Goal: Information Seeking & Learning: Learn about a topic

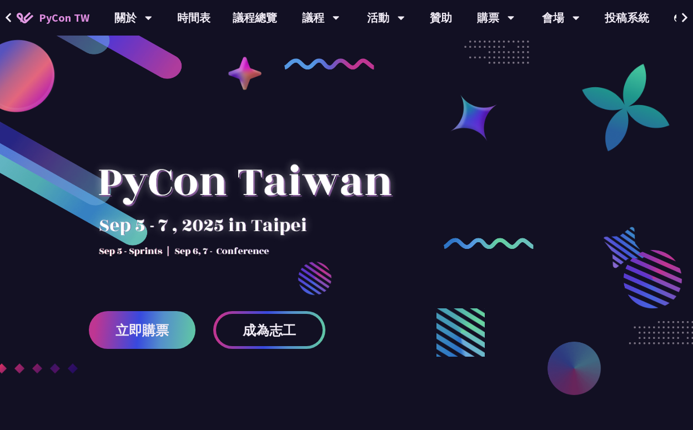
click at [179, 338] on link "立即購票" at bounding box center [142, 330] width 107 height 38
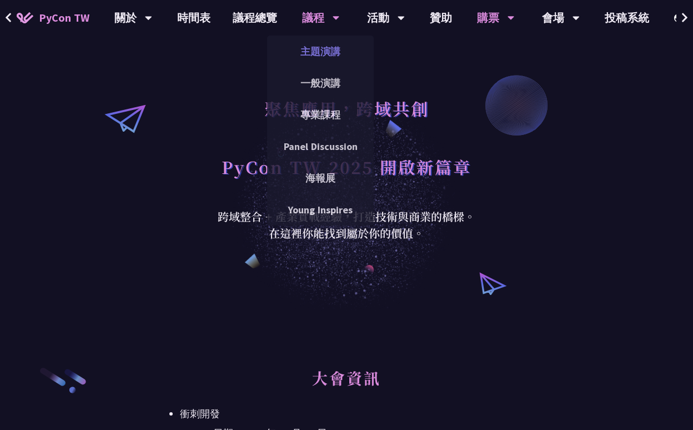
click at [325, 55] on link "主題演講" at bounding box center [320, 51] width 107 height 26
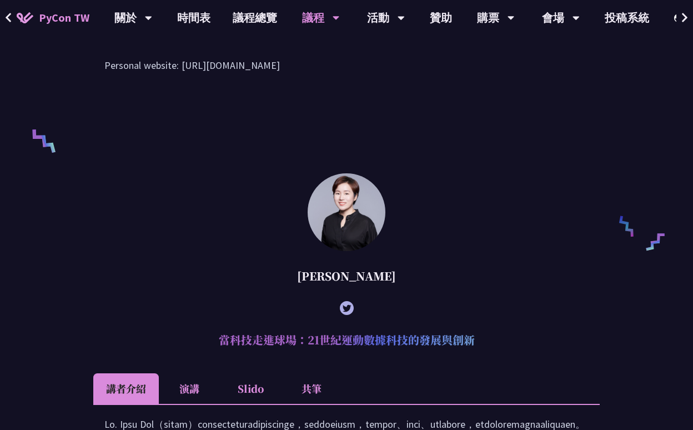
scroll to position [668, 0]
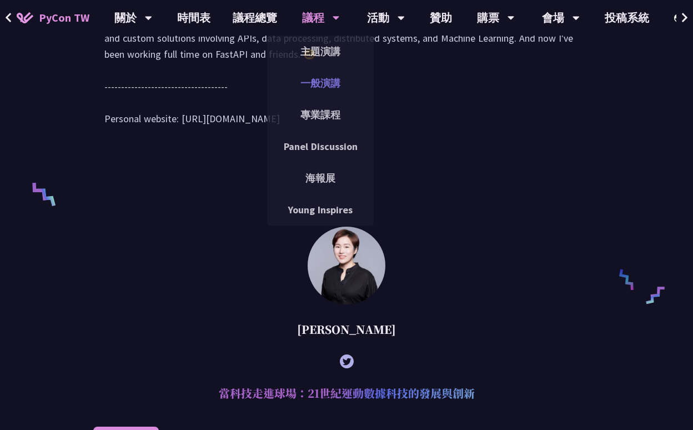
click at [330, 81] on link "一般演講" at bounding box center [320, 83] width 107 height 26
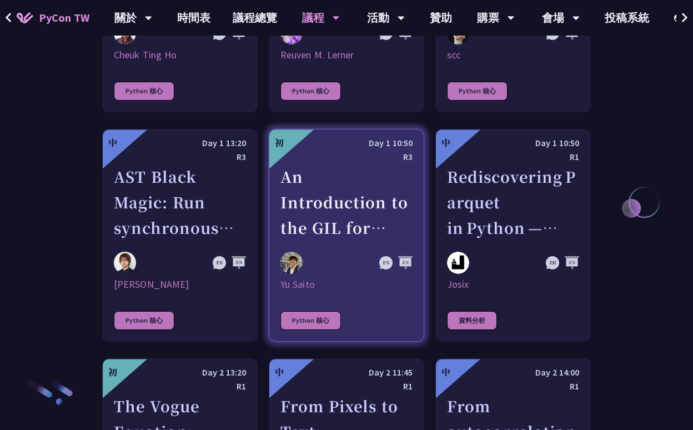
scroll to position [1424, 0]
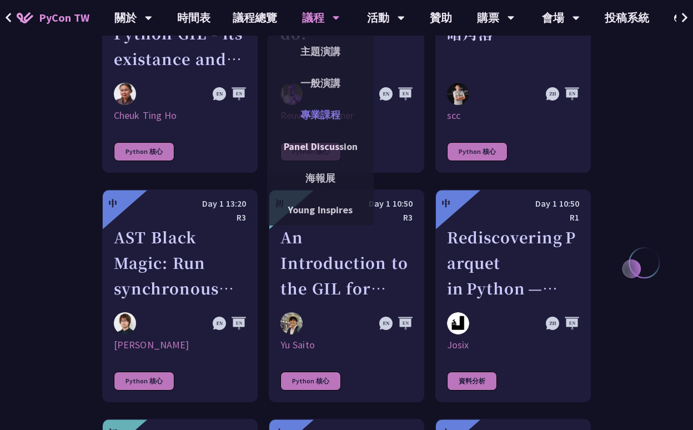
click at [316, 111] on link "專業課程" at bounding box center [320, 115] width 107 height 26
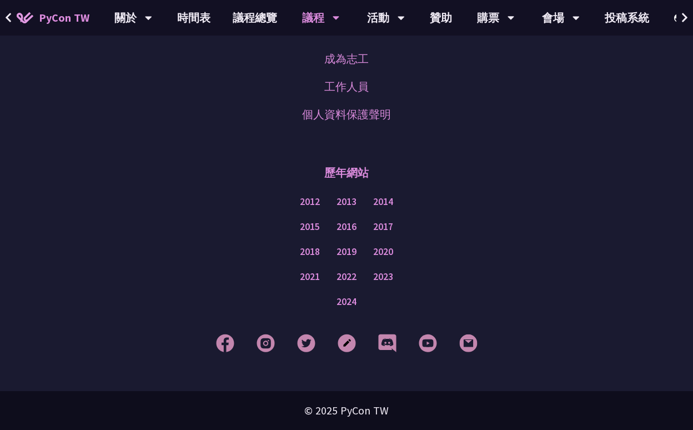
scroll to position [839, 0]
click at [78, 15] on span "PyCon TW" at bounding box center [64, 17] width 51 height 17
